Goal: Book appointment/travel/reservation

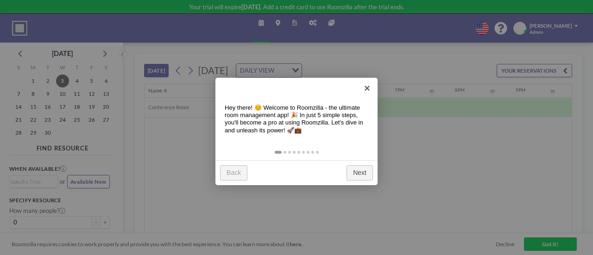
scroll to position [0, 1024]
click at [365, 87] on link "×" at bounding box center [367, 88] width 21 height 21
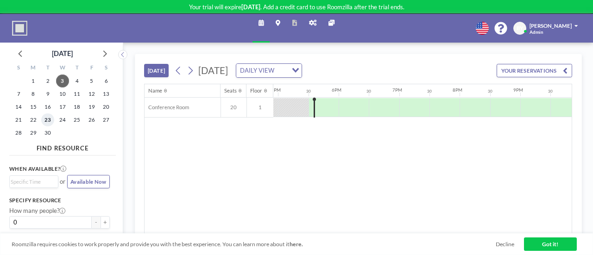
click at [46, 118] on span "23" at bounding box center [47, 120] width 13 height 13
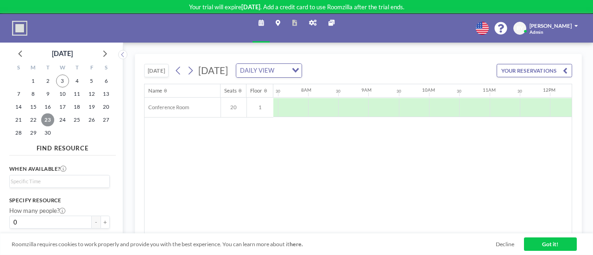
scroll to position [0, 452]
click at [553, 245] on link "Got it!" at bounding box center [550, 244] width 53 height 13
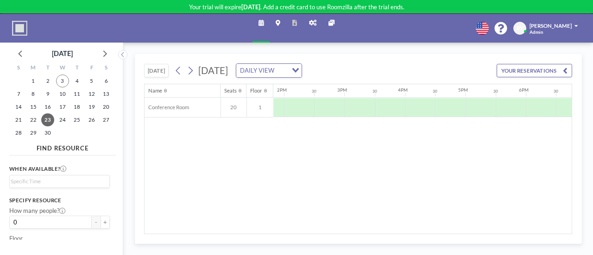
scroll to position [0, 840]
click at [409, 101] on div at bounding box center [417, 107] width 30 height 19
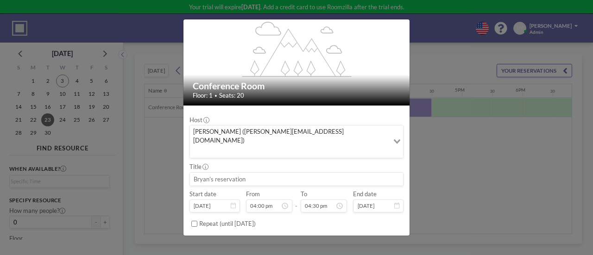
scroll to position [474, 0]
click at [216, 173] on input at bounding box center [296, 179] width 213 height 13
paste input "Cogency Global - CEO Visit"
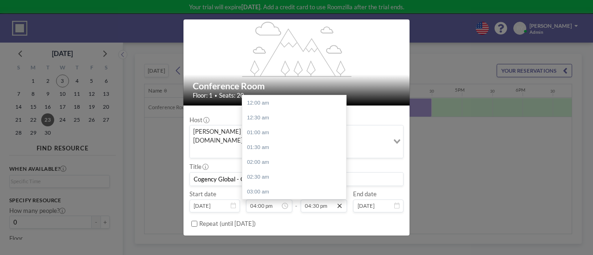
scroll to position [489, 0]
type input "Cogency Global - CEO Visit"
click at [286, 110] on div "05:00 pm" at bounding box center [296, 117] width 108 height 15
type input "05:00 pm"
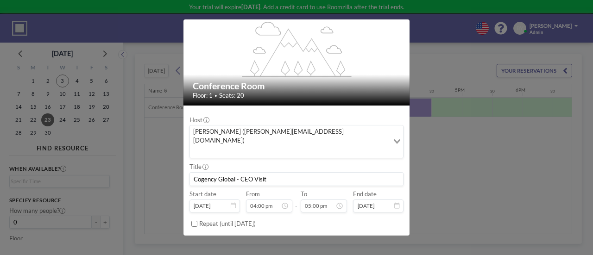
scroll to position [504, 0]
click at [368, 237] on button "BOOK NOW" at bounding box center [385, 243] width 38 height 13
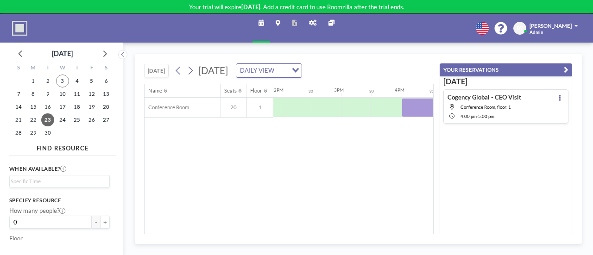
click at [566, 69] on icon "button" at bounding box center [566, 69] width 5 height 9
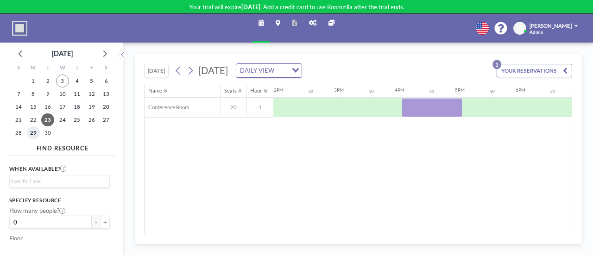
click at [34, 130] on span "29" at bounding box center [33, 132] width 13 height 13
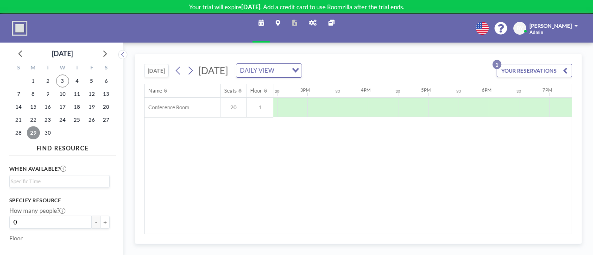
scroll to position [0, 884]
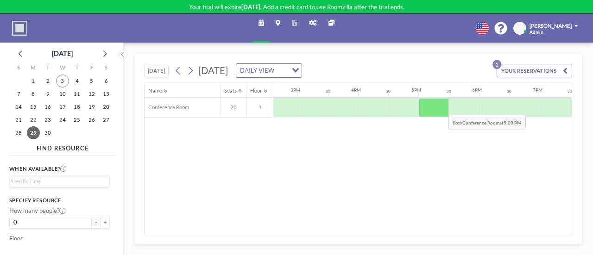
click at [442, 107] on div at bounding box center [434, 107] width 30 height 19
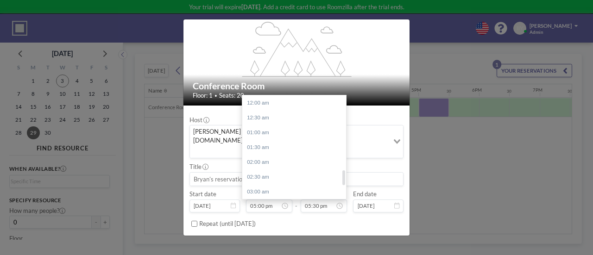
scroll to position [519, 0]
click at [296, 140] on div "07:00 pm" at bounding box center [296, 147] width 108 height 15
type input "07:00 pm"
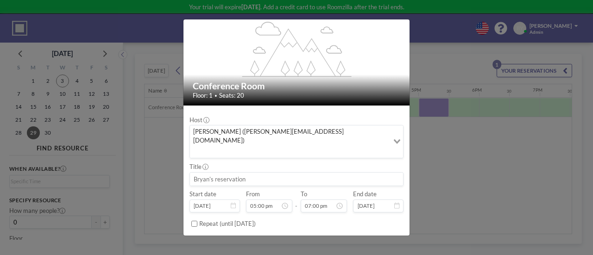
scroll to position [504, 0]
click at [217, 173] on input at bounding box center [296, 179] width 213 height 13
click at [193, 173] on input "Board AGM" at bounding box center [296, 179] width 213 height 13
type input "Board AGM"
click at [372, 237] on button "BOOK NOW" at bounding box center [385, 243] width 38 height 13
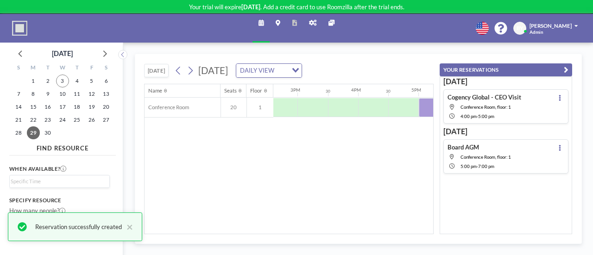
click at [565, 66] on icon "button" at bounding box center [566, 69] width 5 height 9
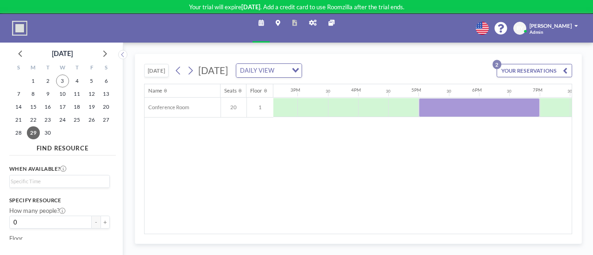
click at [576, 26] on span at bounding box center [575, 25] width 3 height 5
click at [312, 23] on icon at bounding box center [312, 23] width 7 height 6
